Goal: Transaction & Acquisition: Purchase product/service

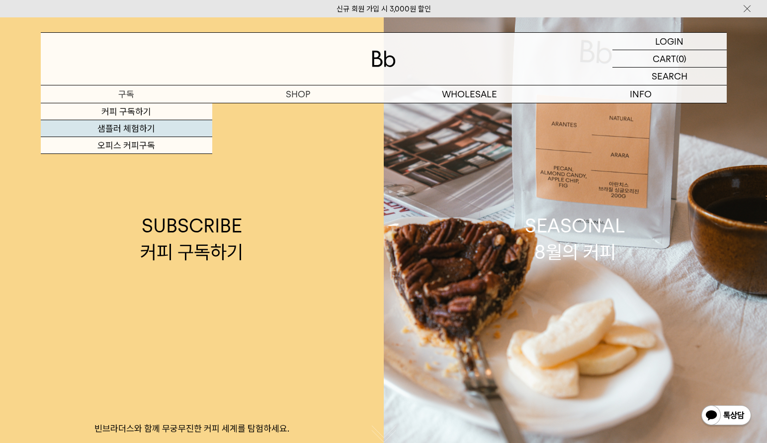
click at [135, 127] on link "샘플러 체험하기" at bounding box center [126, 128] width 171 height 17
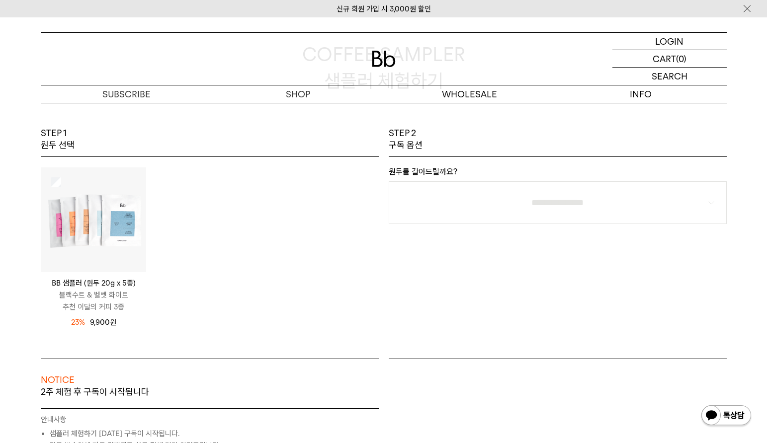
scroll to position [99, 0]
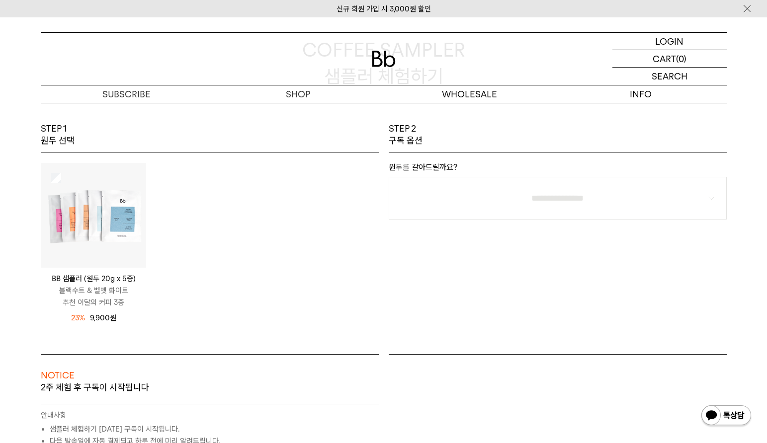
drag, startPoint x: 286, startPoint y: 237, endPoint x: 295, endPoint y: 275, distance: 39.7
click at [286, 237] on div "BB 샘플러 (원두 20g x 5종) 블랙수트 & 벨벳 화이트 추천 이달의 커피 3종 12,900 원 23%" at bounding box center [210, 249] width 348 height 172
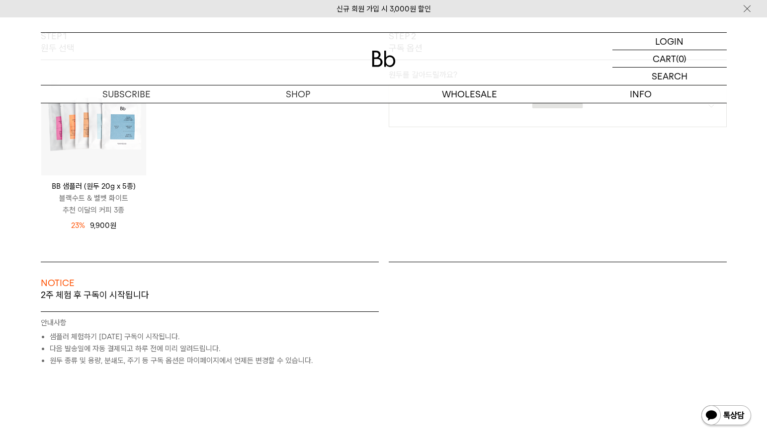
scroll to position [149, 0]
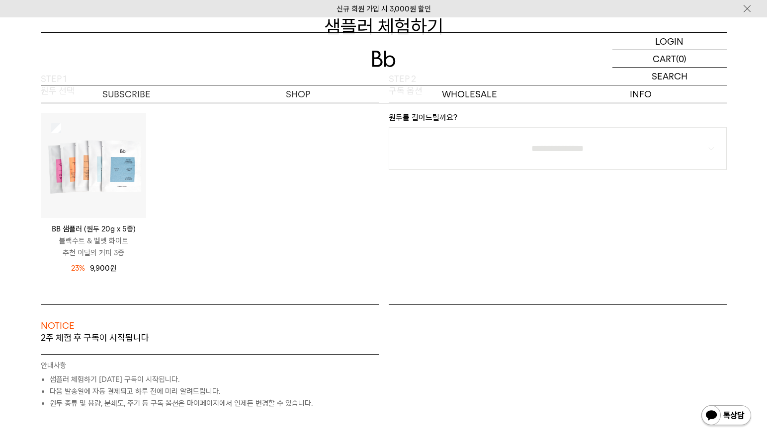
click at [125, 181] on img at bounding box center [93, 165] width 105 height 105
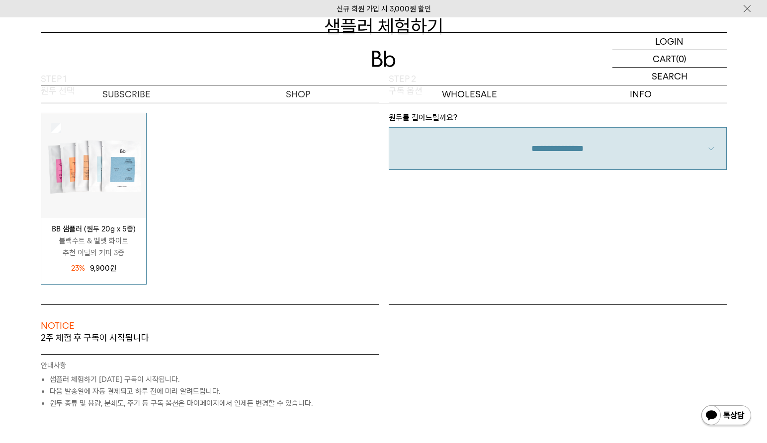
click at [448, 149] on select "**********" at bounding box center [558, 148] width 338 height 43
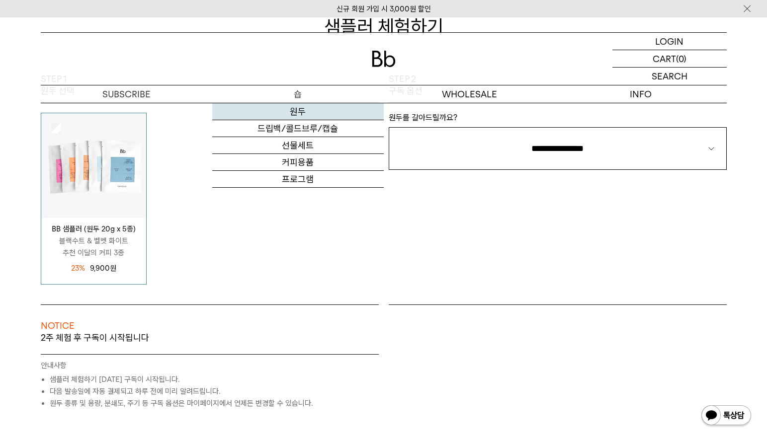
click at [296, 111] on link "원두" at bounding box center [297, 111] width 171 height 17
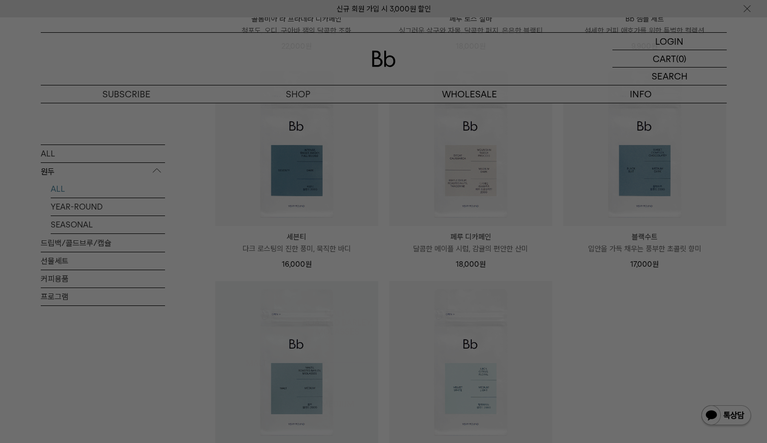
scroll to position [497, 0]
